Goal: Information Seeking & Learning: Check status

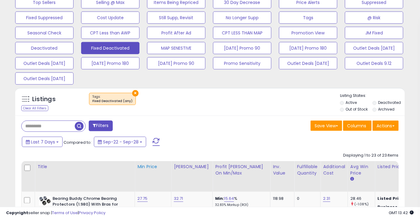
scroll to position [249, 0]
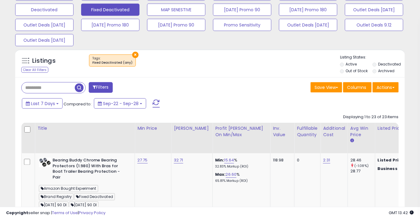
click at [213, 82] on div "Save View Save As New View Update Current View Columns Actions Import Import Wa…" at bounding box center [306, 88] width 193 height 12
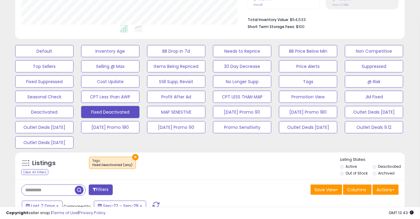
scroll to position [138, 0]
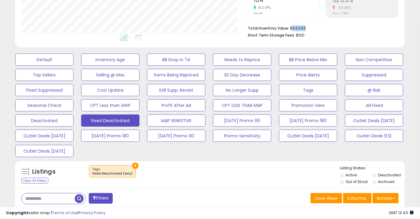
drag, startPoint x: 309, startPoint y: 26, endPoint x: 292, endPoint y: 29, distance: 17.5
click at [292, 29] on li "Total Inventory Value: $54,533" at bounding box center [321, 27] width 147 height 7
copy li "54,533"
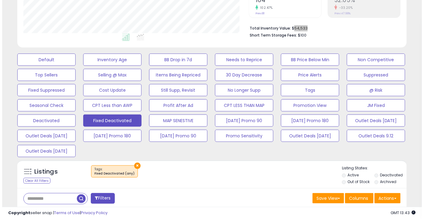
scroll to position [166, 0]
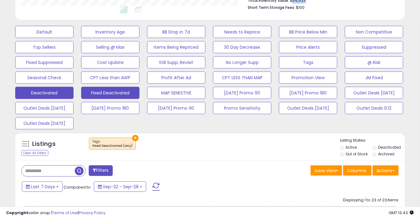
click at [61, 94] on button "Deactivated" at bounding box center [44, 93] width 58 height 12
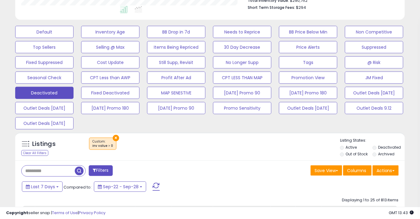
scroll to position [110, 0]
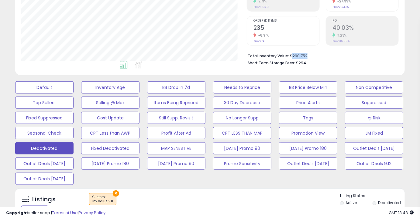
drag, startPoint x: 307, startPoint y: 55, endPoint x: 290, endPoint y: 56, distance: 17.4
click at [290, 56] on li "Total Inventory Value: $290,752" at bounding box center [321, 55] width 147 height 7
copy li "290,752"
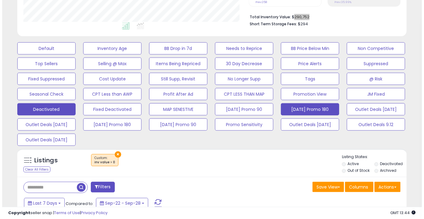
scroll to position [166, 0]
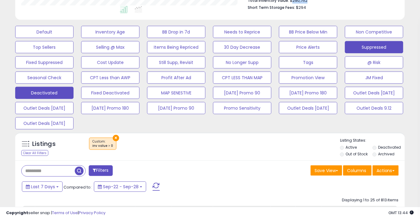
click at [363, 50] on button "Suppressed" at bounding box center [374, 47] width 58 height 12
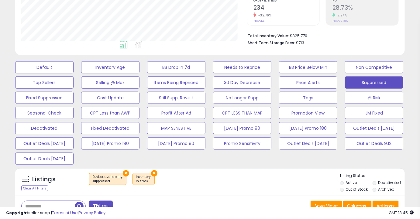
scroll to position [110, 0]
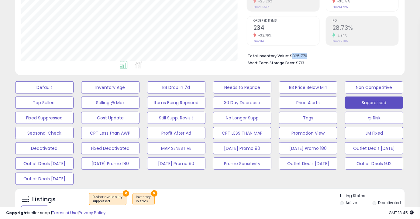
drag, startPoint x: 309, startPoint y: 54, endPoint x: 290, endPoint y: 54, distance: 18.9
click at [290, 54] on li "Total Inventory Value: $325,770" at bounding box center [321, 55] width 147 height 7
copy li "325,770"
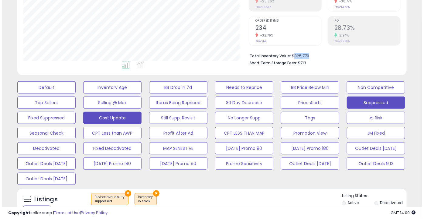
scroll to position [195, 0]
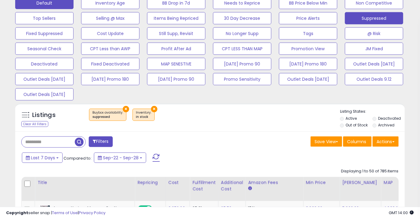
click at [59, 3] on button "Default" at bounding box center [44, 3] width 58 height 12
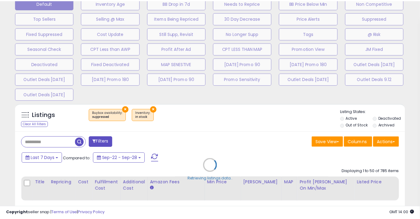
scroll to position [125, 228]
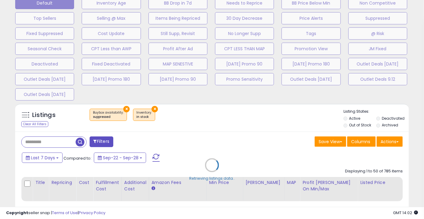
select select "**"
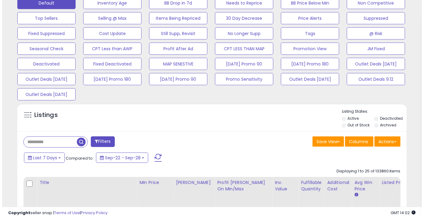
scroll to position [303947, 303846]
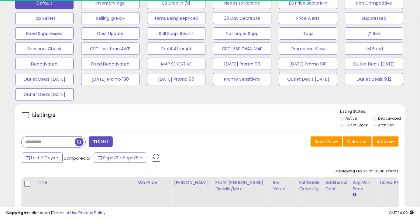
click at [38, 143] on input "text" at bounding box center [48, 142] width 53 height 11
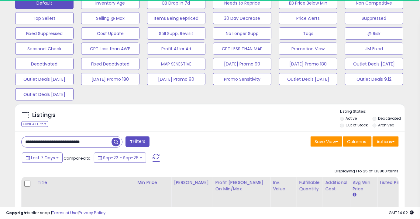
drag, startPoint x: 111, startPoint y: 140, endPoint x: 42, endPoint y: 141, distance: 69.0
click at [42, 141] on input "**********" at bounding box center [67, 142] width 90 height 11
type input "*******"
click at [117, 141] on span "button" at bounding box center [116, 141] width 9 height 9
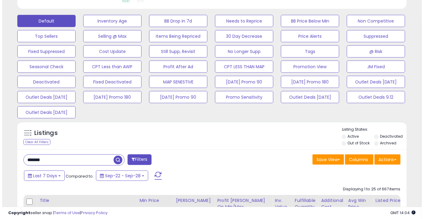
scroll to position [175, 0]
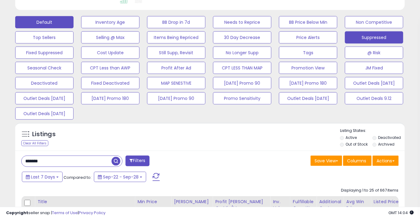
click at [377, 35] on button "Suppressed" at bounding box center [374, 37] width 58 height 12
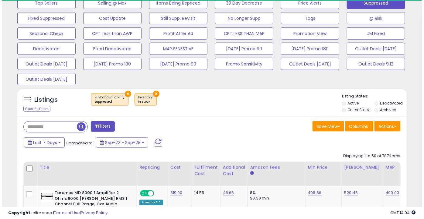
scroll to position [125, 225]
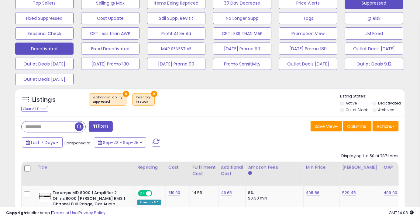
click at [65, 52] on button "Deactivated" at bounding box center [44, 49] width 58 height 12
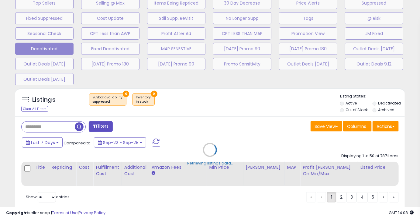
scroll to position [125, 228]
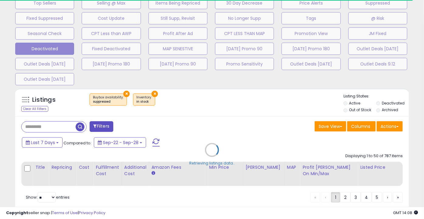
select select "**"
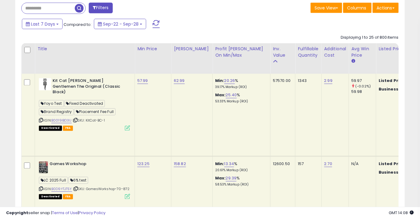
scroll to position [328, 0]
